Goal: Information Seeking & Learning: Learn about a topic

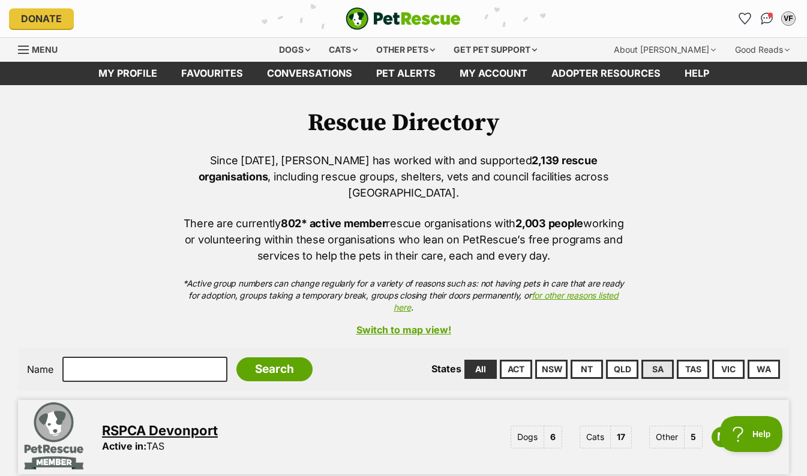
click at [658, 360] on link "SA" at bounding box center [657, 369] width 32 height 19
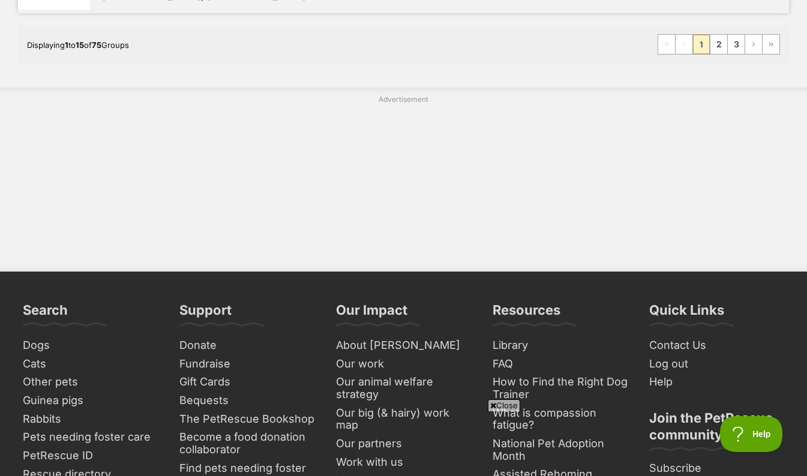
scroll to position [1810, 0]
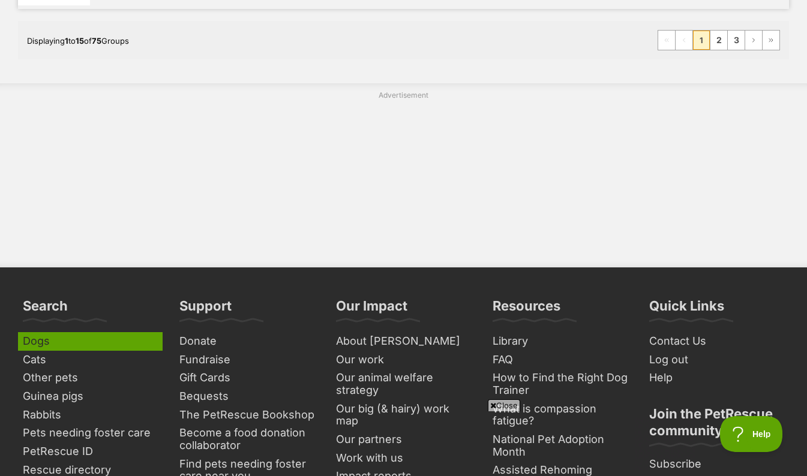
click at [33, 332] on link "Dogs" at bounding box center [90, 341] width 145 height 19
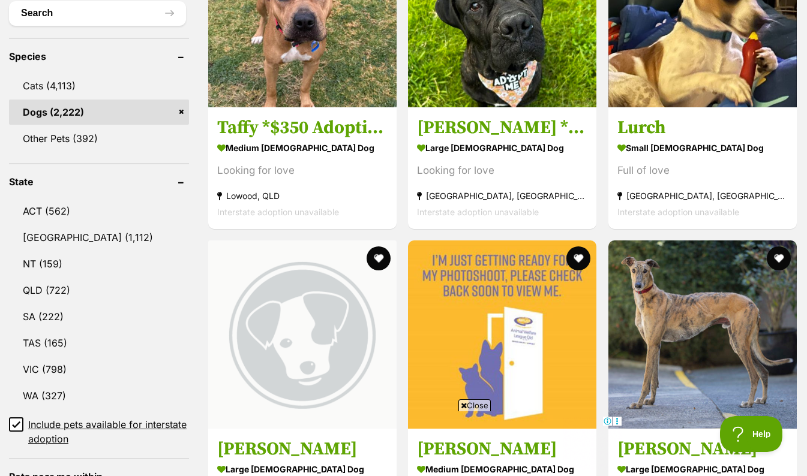
scroll to position [473, 0]
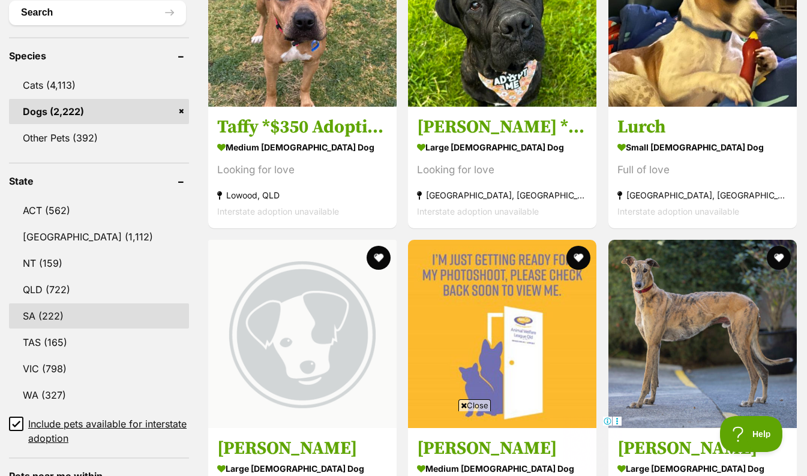
click at [31, 317] on link "SA (222)" at bounding box center [99, 315] width 180 height 25
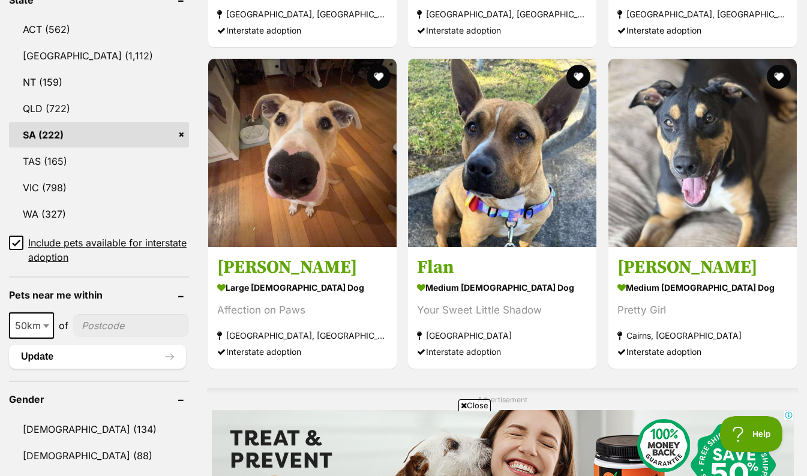
scroll to position [655, 0]
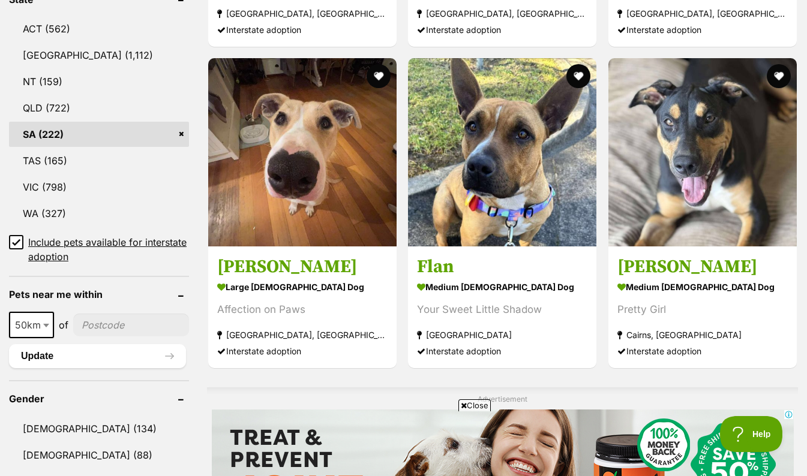
click at [43, 325] on b at bounding box center [46, 326] width 6 height 4
select select "100"
click at [94, 327] on input"] "postcode" at bounding box center [133, 325] width 112 height 23
type input"] "5214"
click at [25, 357] on button "Update" at bounding box center [97, 356] width 177 height 24
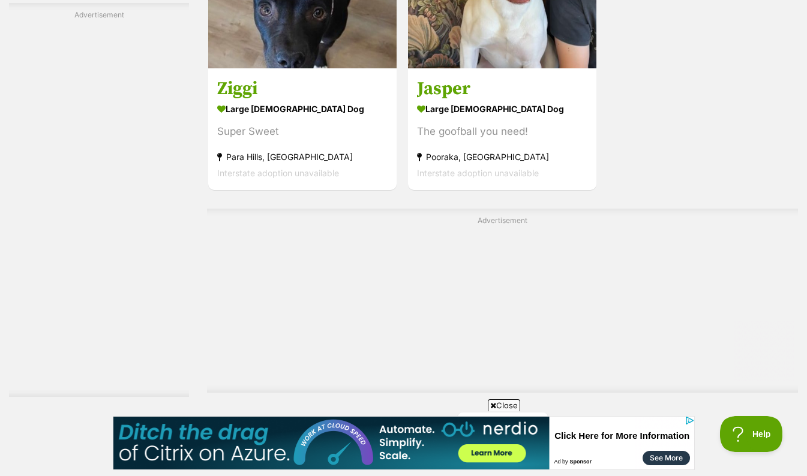
scroll to position [2760, 0]
